Goal: Information Seeking & Learning: Understand process/instructions

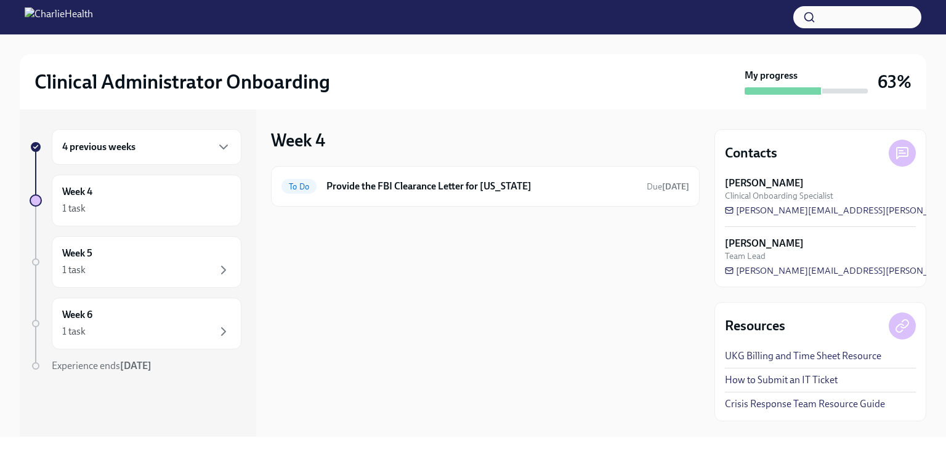
click at [101, 147] on h6 "4 previous weeks" at bounding box center [98, 147] width 73 height 14
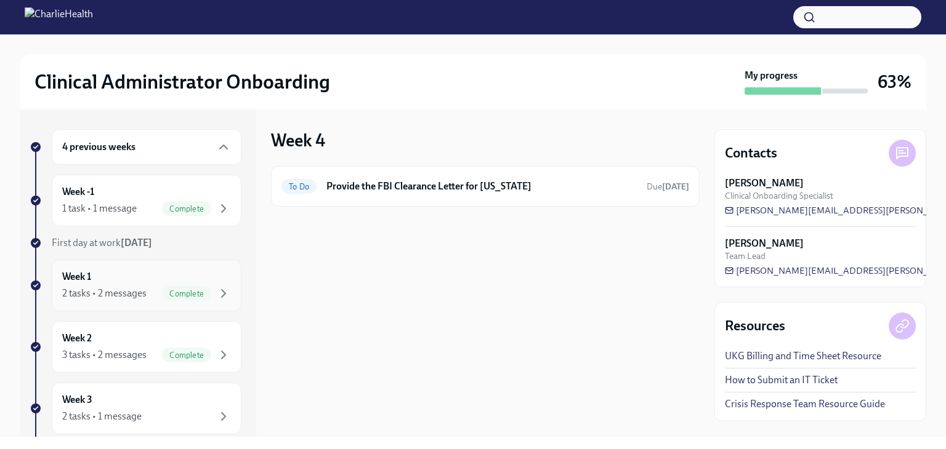
click at [151, 276] on div "Week 1 2 tasks • 2 messages Complete" at bounding box center [146, 285] width 169 height 31
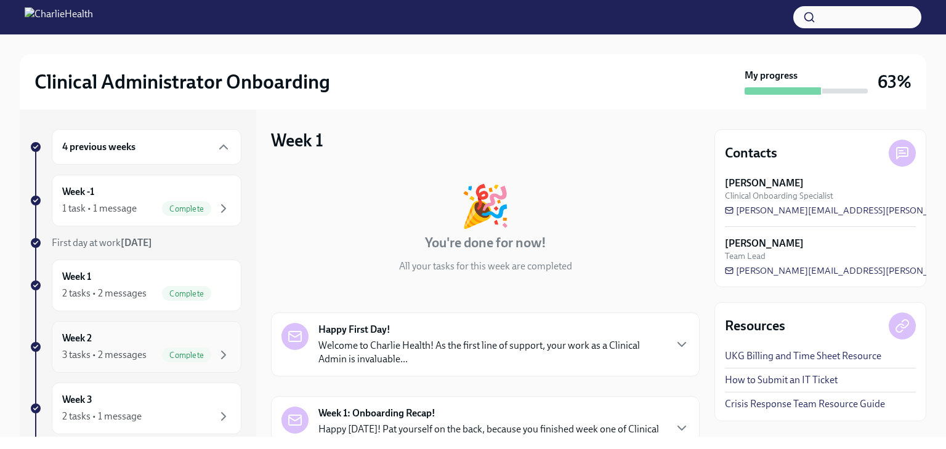
click at [142, 348] on div "3 tasks • 2 messages Complete" at bounding box center [146, 355] width 169 height 15
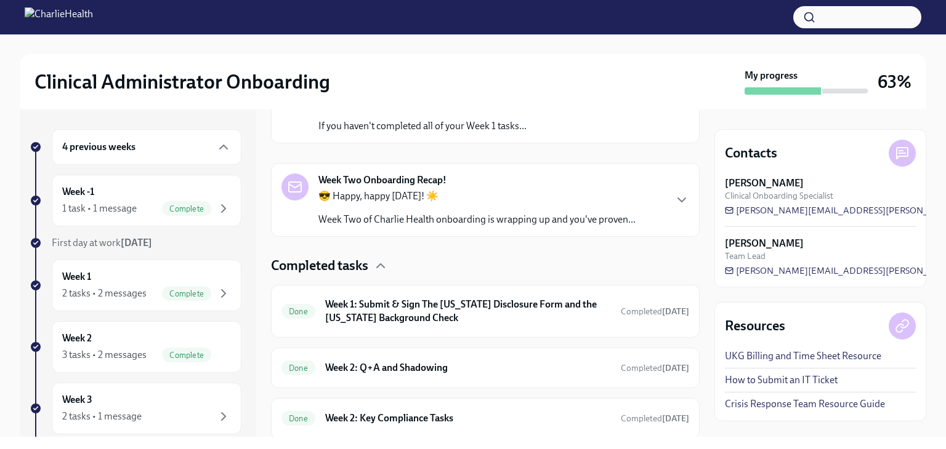
scroll to position [283, 0]
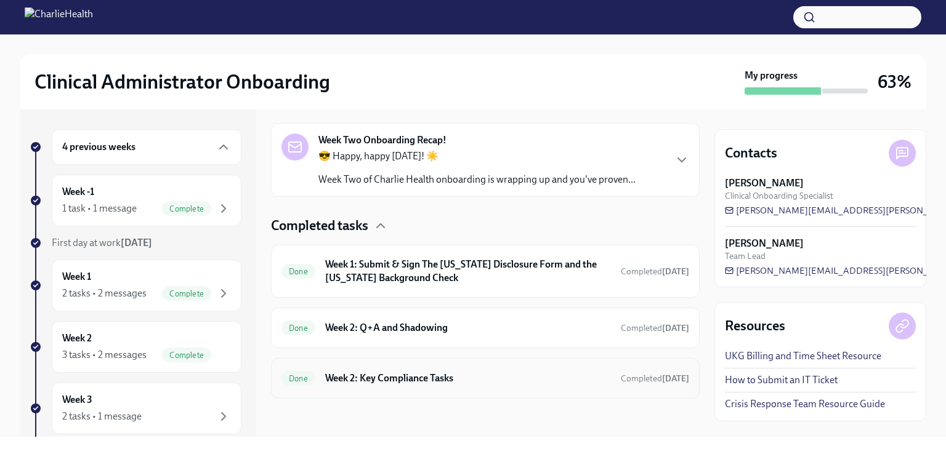
click at [429, 390] on div "Done Week 2: Key Compliance Tasks Completed [DATE]" at bounding box center [485, 378] width 429 height 41
click at [430, 387] on div "Done Week 2: Key Compliance Tasks Completed [DATE]" at bounding box center [485, 379] width 408 height 20
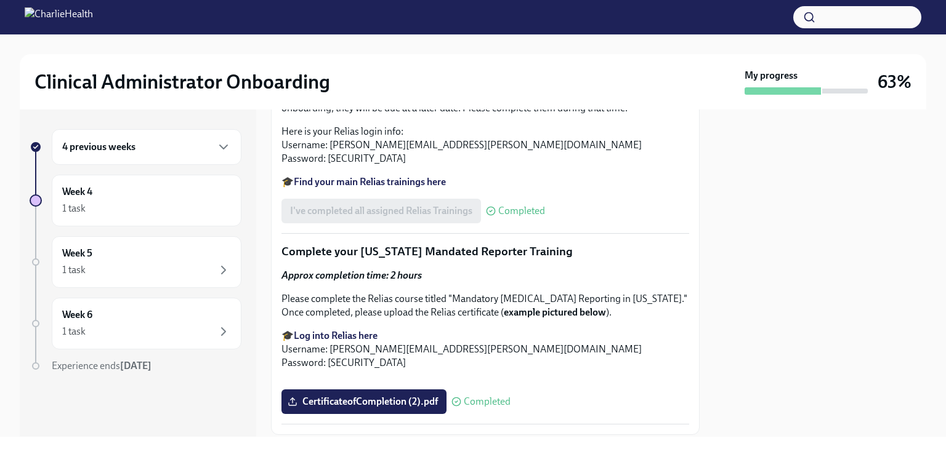
scroll to position [1047, 0]
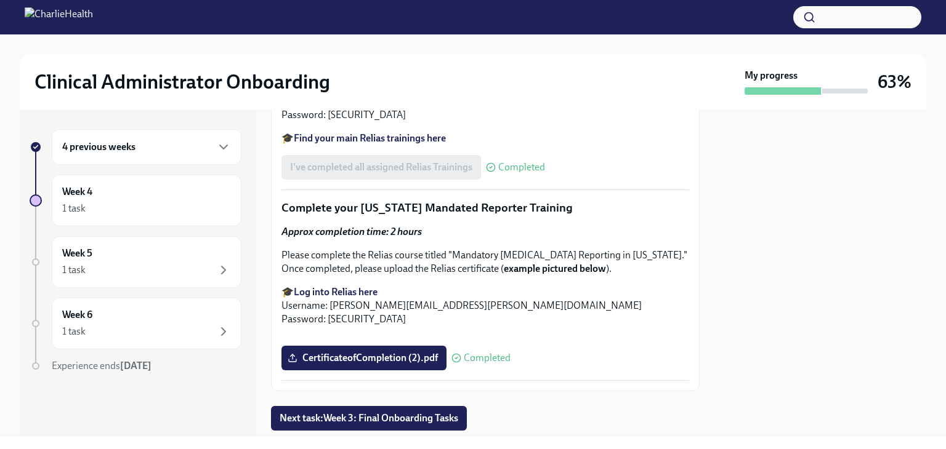
click at [393, 144] on strong "Find your main Relias trainings here" at bounding box center [370, 138] width 152 height 12
